Goal: Information Seeking & Learning: Learn about a topic

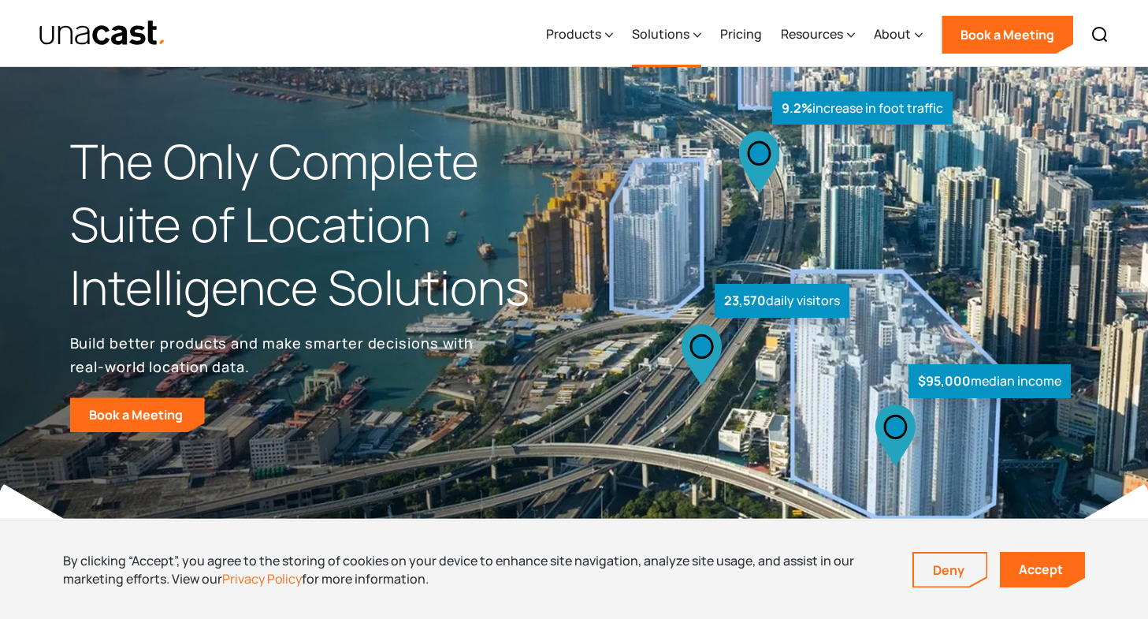
click at [681, 35] on div "Solutions" at bounding box center [661, 33] width 58 height 19
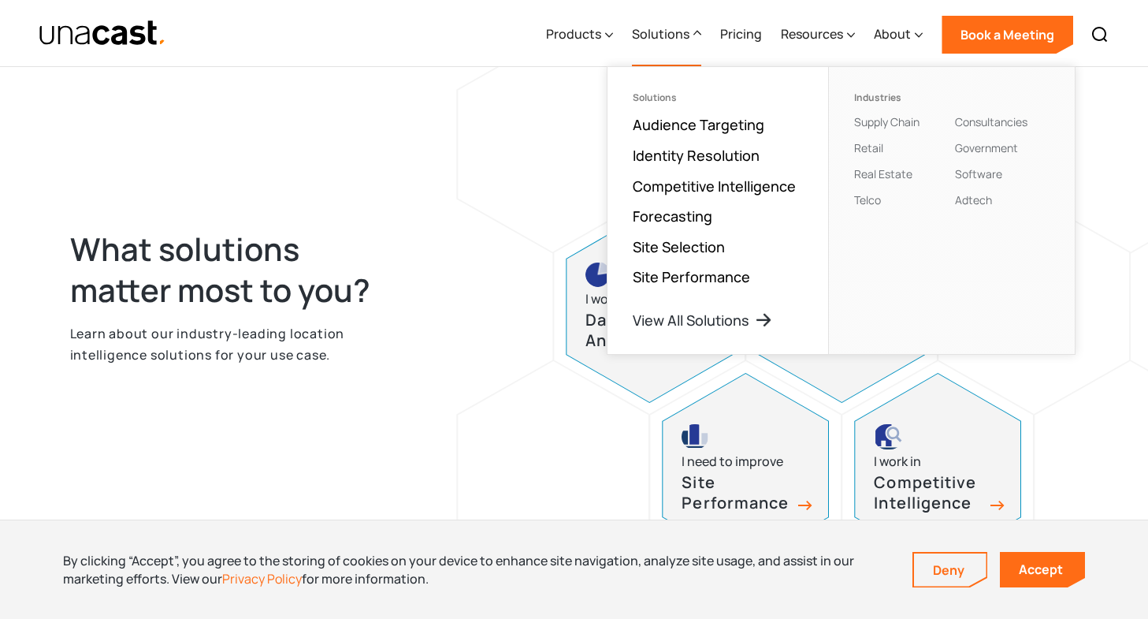
scroll to position [713, 0]
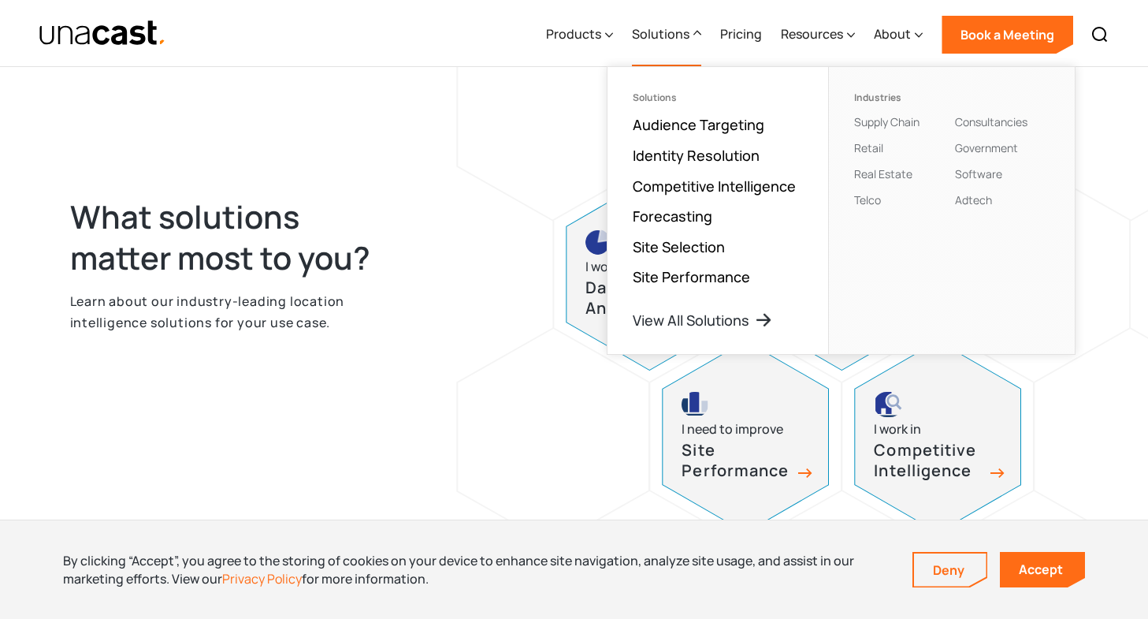
click at [336, 318] on p "Learn about our industry-leading location intelligence solutions for your use c…" at bounding box center [236, 312] width 333 height 42
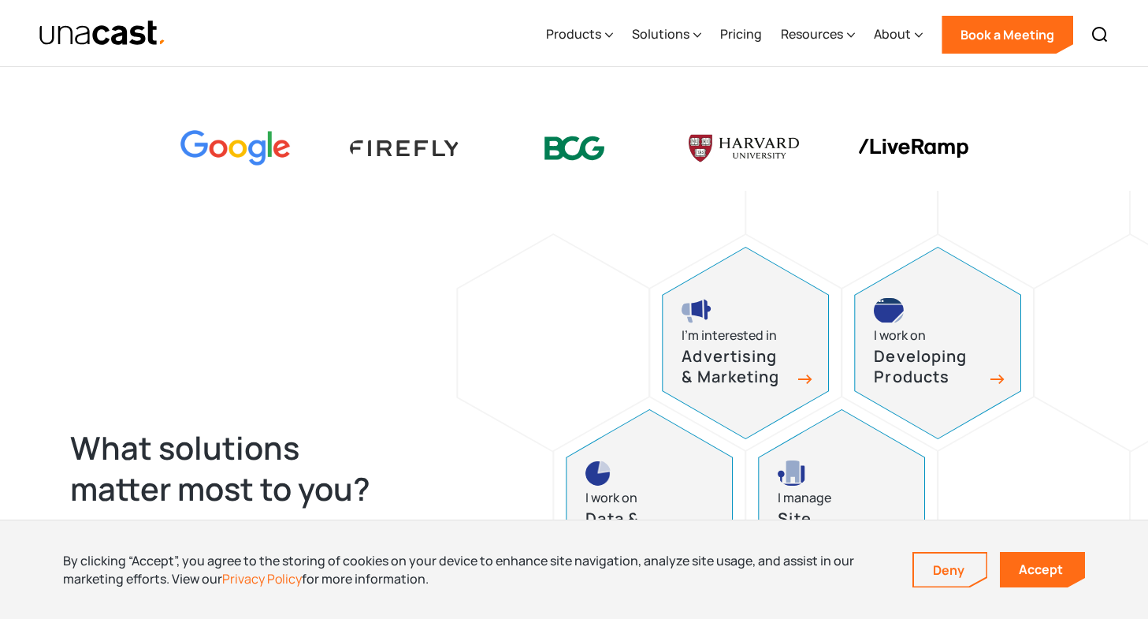
scroll to position [461, 0]
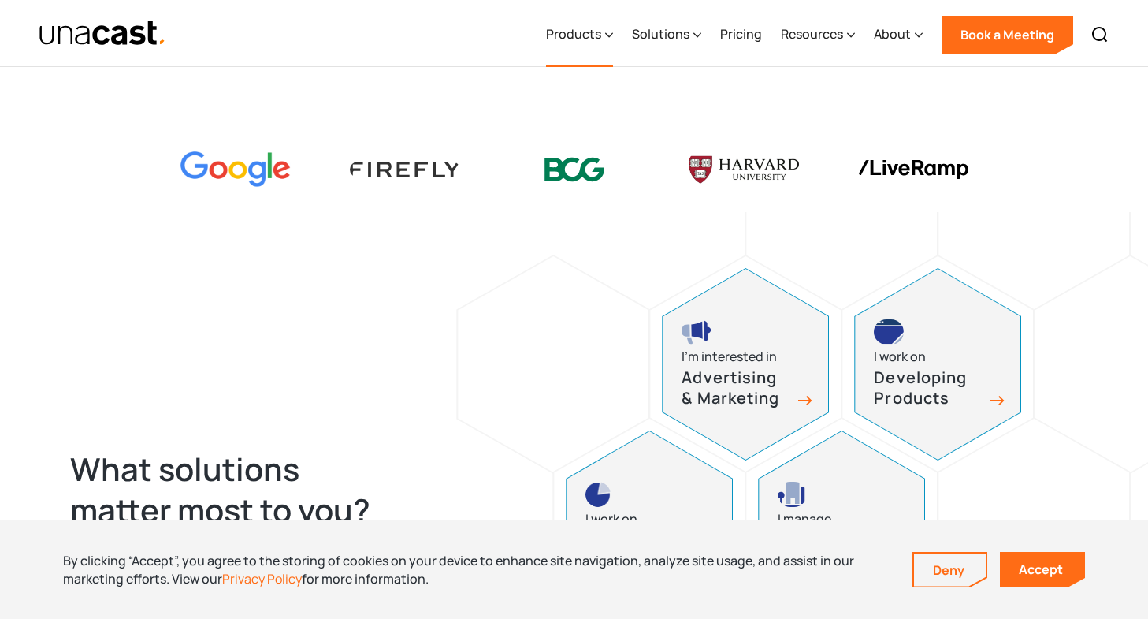
click at [605, 48] on div "Products" at bounding box center [579, 34] width 67 height 65
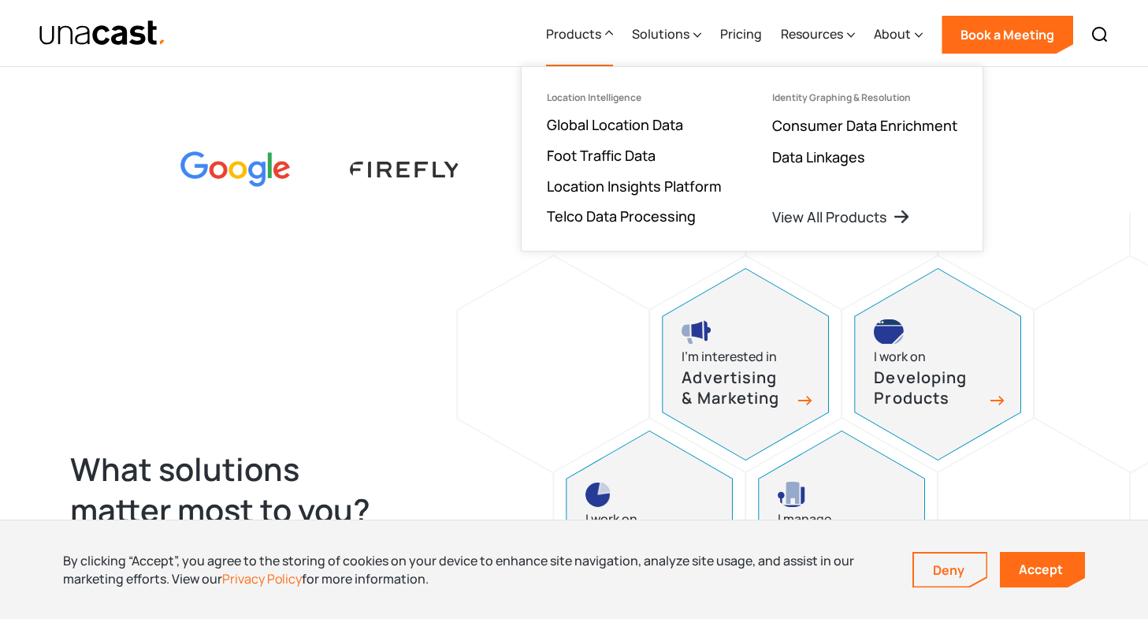
click at [486, 367] on div at bounding box center [553, 364] width 191 height 216
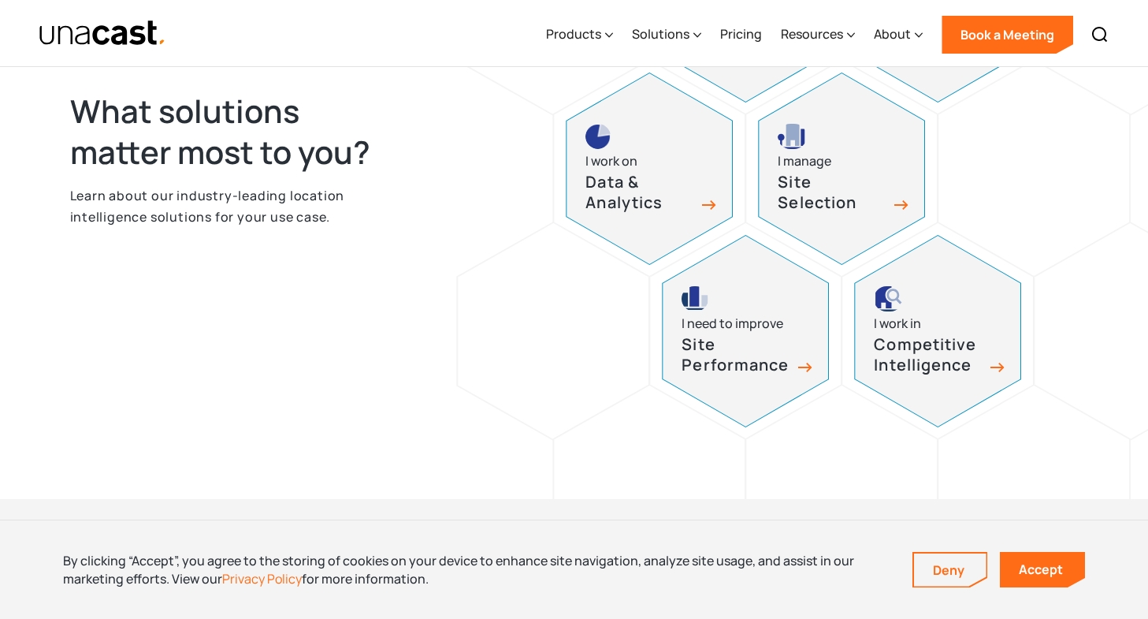
scroll to position [818, 0]
drag, startPoint x: 486, startPoint y: 367, endPoint x: 378, endPoint y: 252, distance: 157.8
click at [378, 252] on div "What solutions matter most to you? Learn about our industry-leading location in…" at bounding box center [574, 169] width 1009 height 503
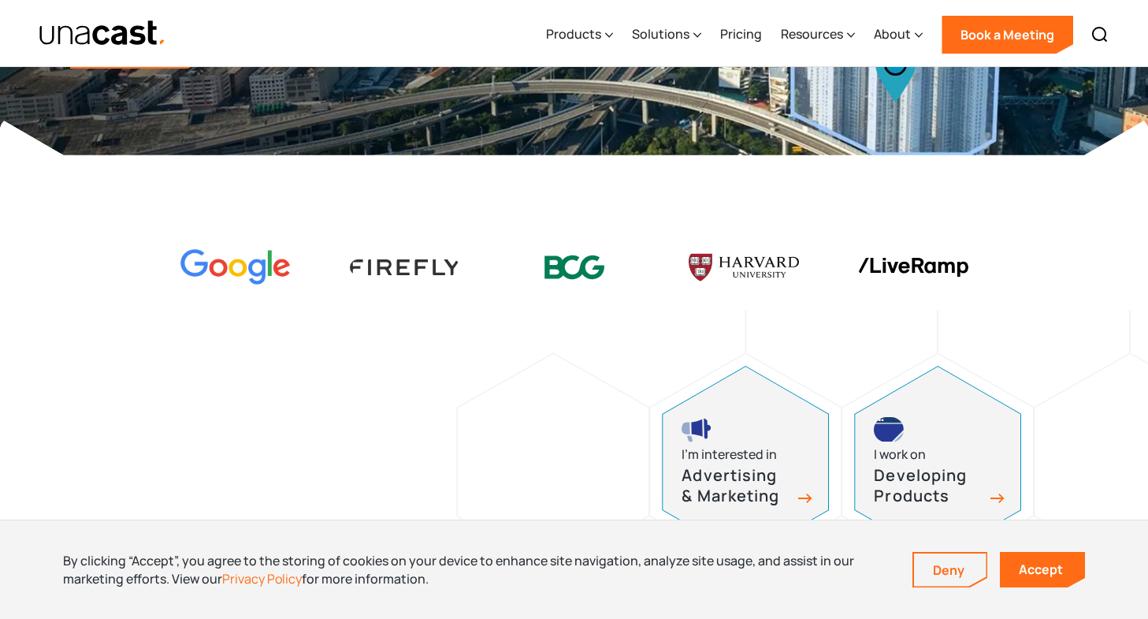
scroll to position [0, 0]
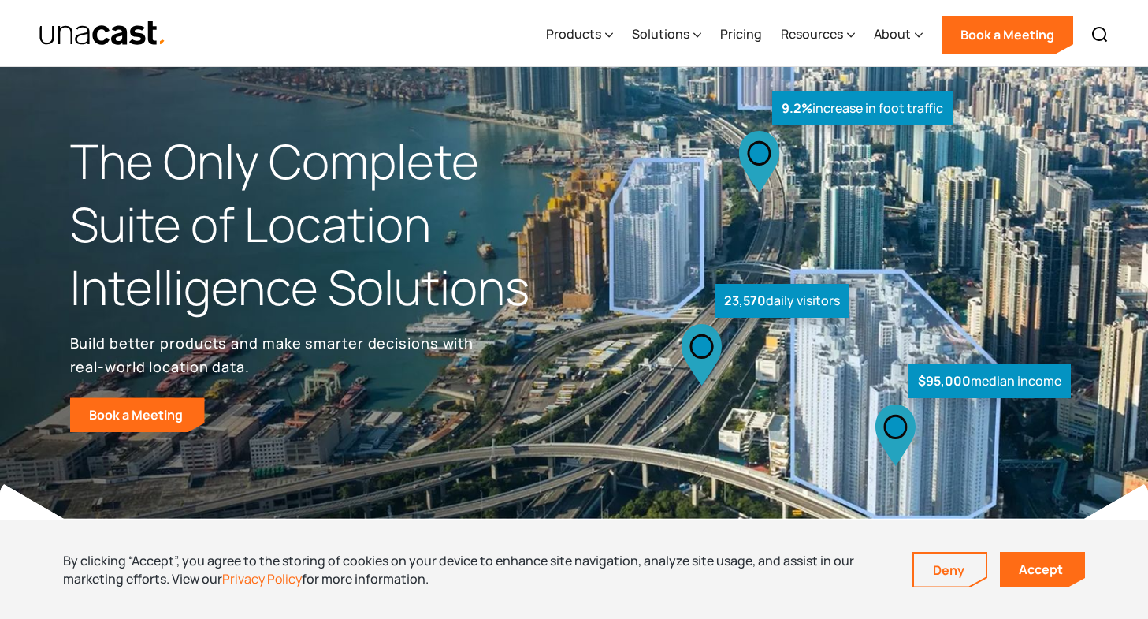
click at [145, 42] on img "home" at bounding box center [103, 34] width 128 height 28
